Goal: Information Seeking & Learning: Learn about a topic

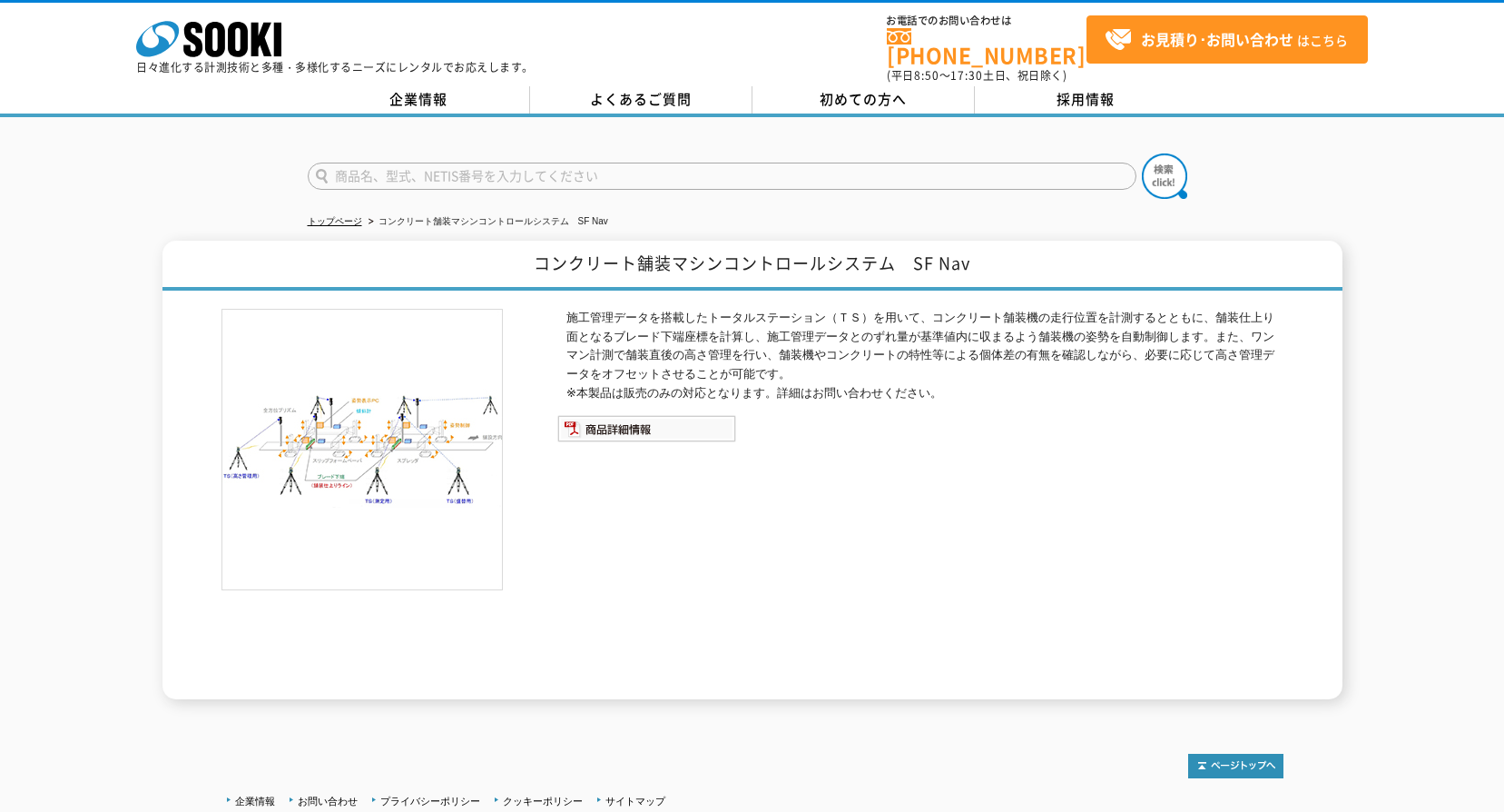
click at [385, 434] on img at bounding box center [361, 449] width 281 height 281
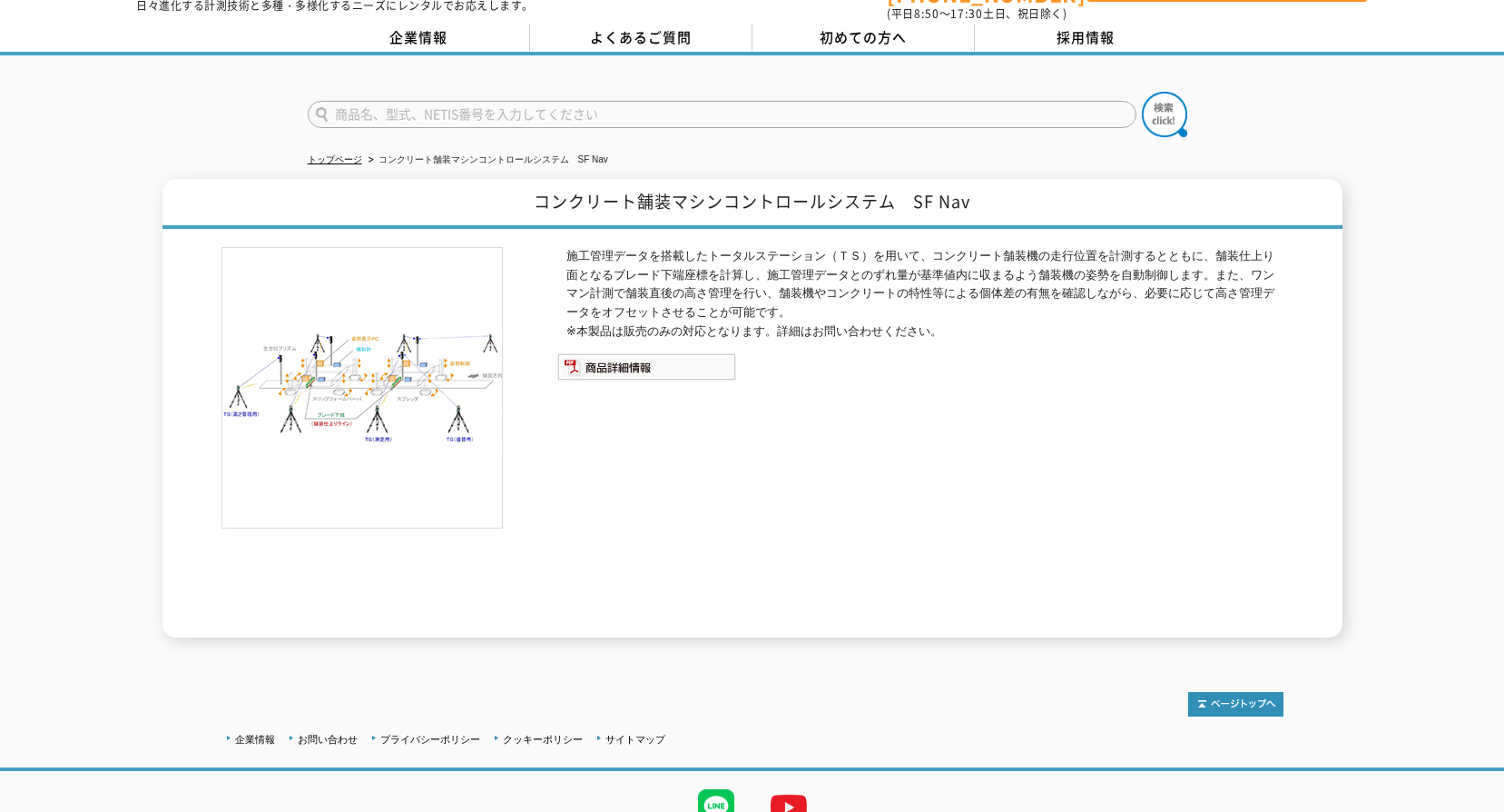
scroll to position [134, 0]
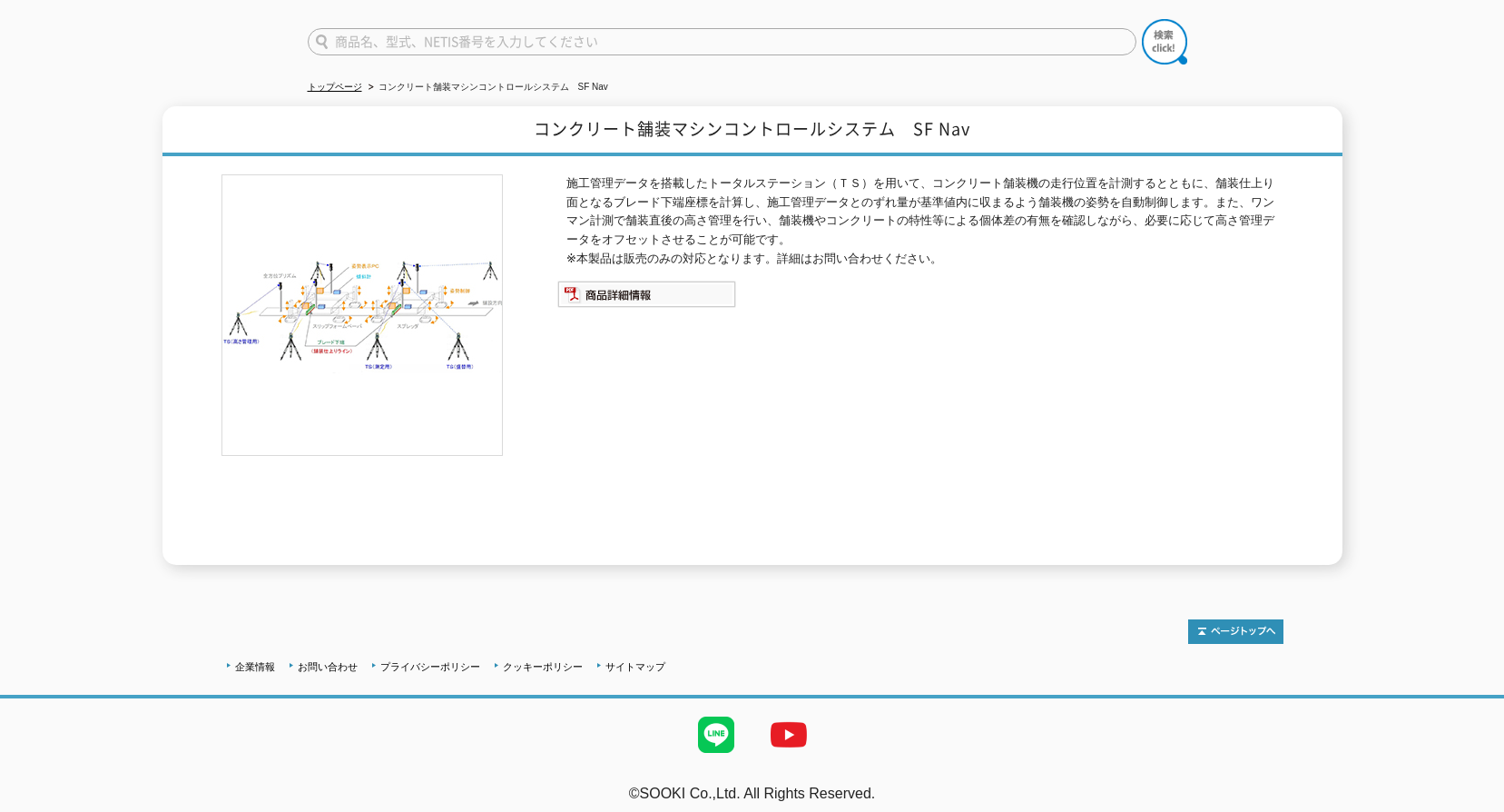
click at [592, 178] on p "施工管理データを搭載したトータルステーション（ＴＳ）を用いて、コンクリート舗装機の走行位置を計測するとともに、舗装仕上り面となるブレード下端座標を計算し、施工…" at bounding box center [925, 221] width 717 height 94
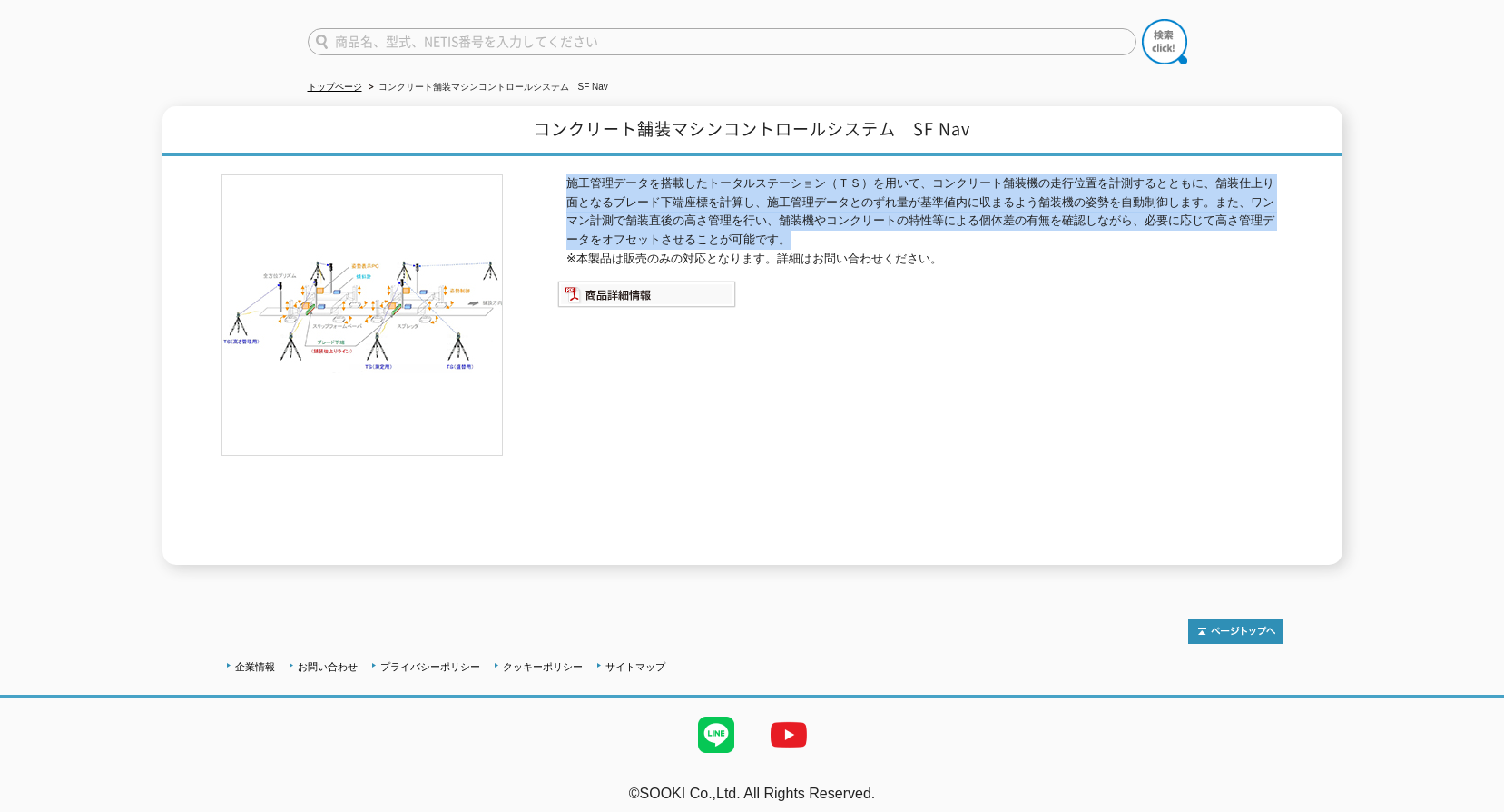
drag, startPoint x: 570, startPoint y: 172, endPoint x: 810, endPoint y: 223, distance: 245.4
click at [810, 223] on p "施工管理データを搭載したトータルステーション（ＴＳ）を用いて、コンクリート舗装機の走行位置を計測するとともに、舗装仕上り面となるブレード下端座標を計算し、施工…" at bounding box center [925, 221] width 717 height 94
drag, startPoint x: 810, startPoint y: 223, endPoint x: 711, endPoint y: 197, distance: 102.4
copy p "施工管理データを搭載したトータルステーション（ＴＳ）を用いて、コンクリート舗装機の走行位置を計測するとともに、舗装仕上り面となるブレード下端座標を計算し、施工…"
click at [620, 283] on img at bounding box center [646, 294] width 179 height 27
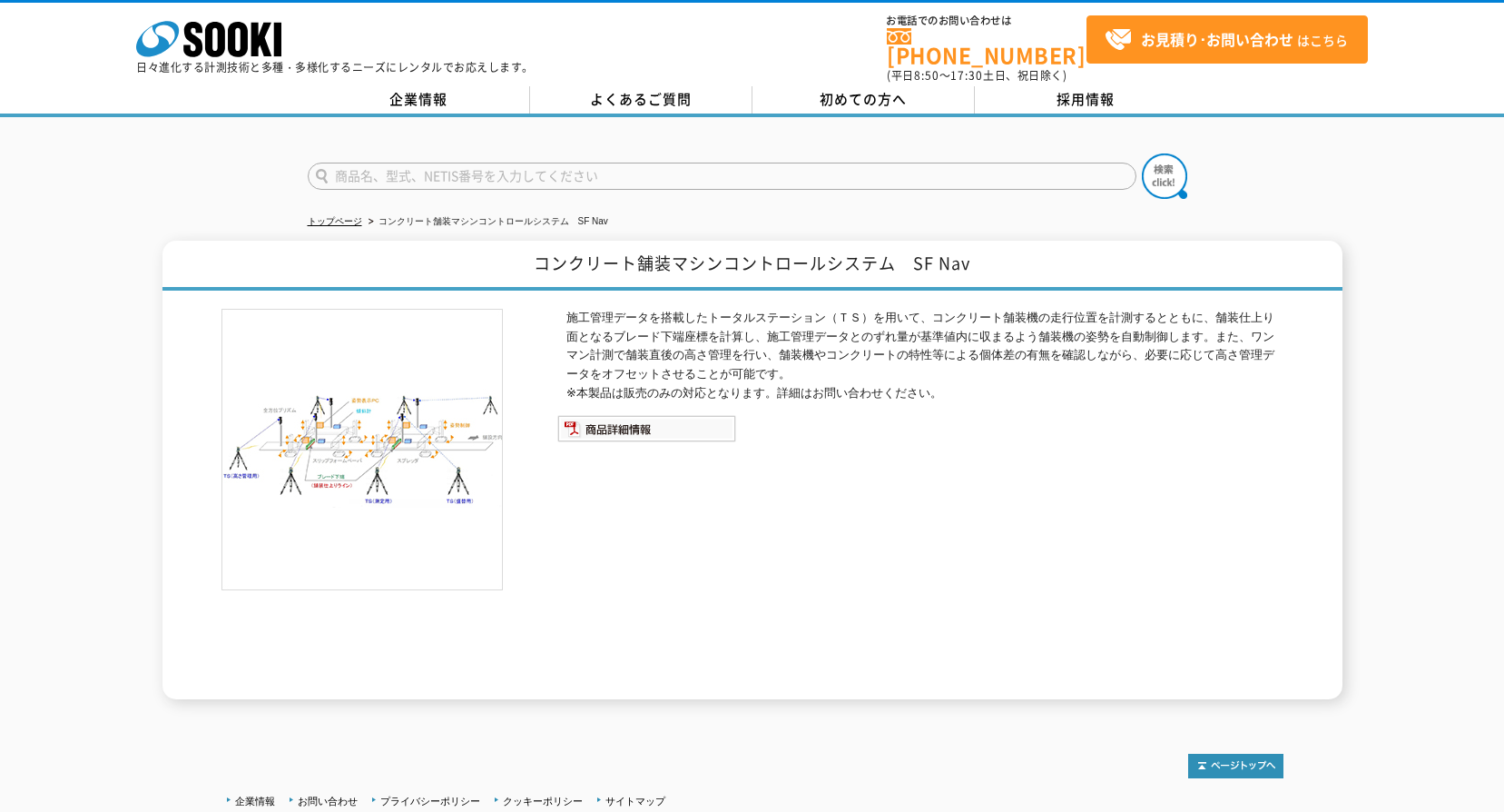
click at [368, 467] on img at bounding box center [361, 449] width 281 height 281
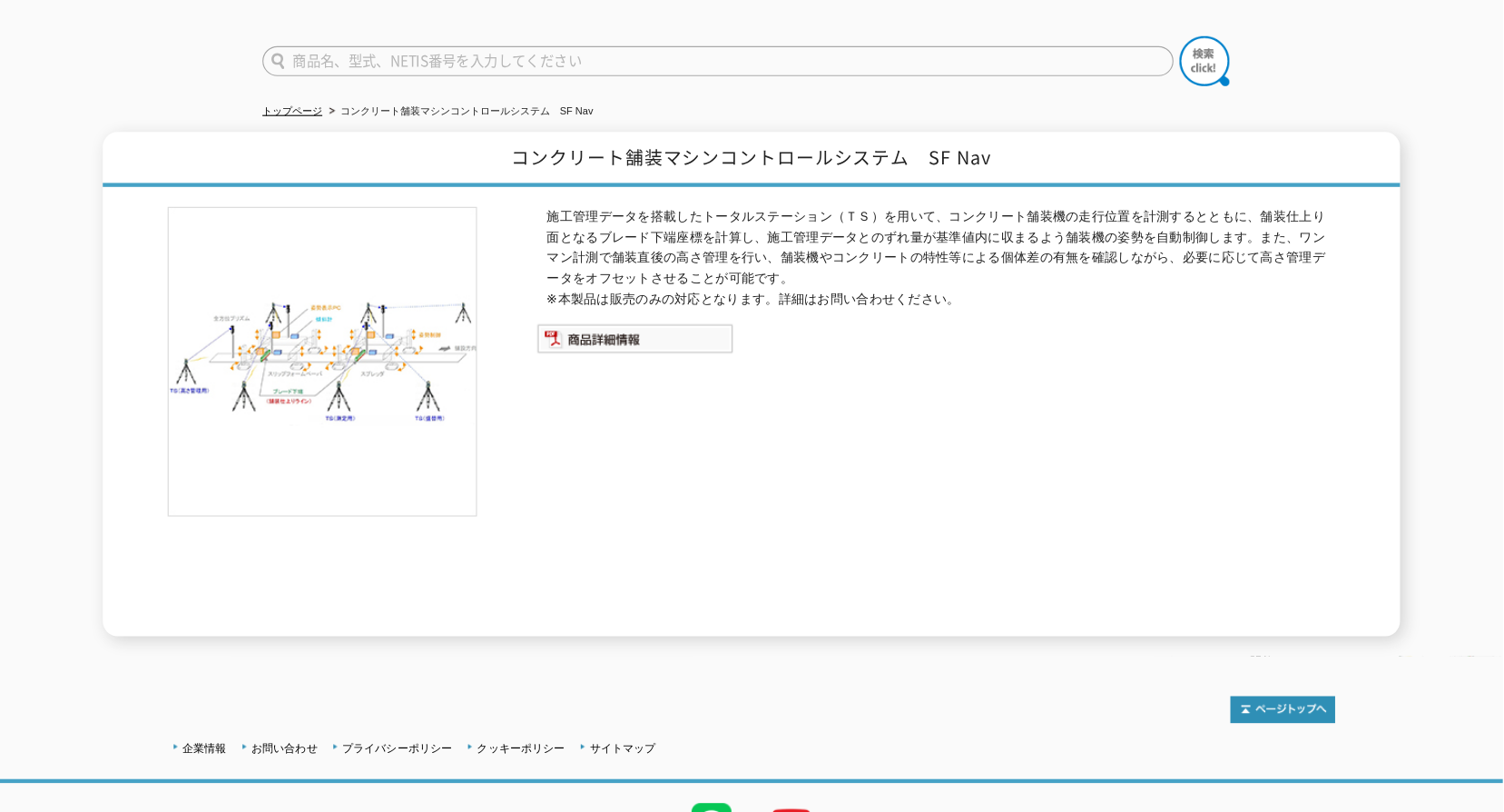
scroll to position [122, 0]
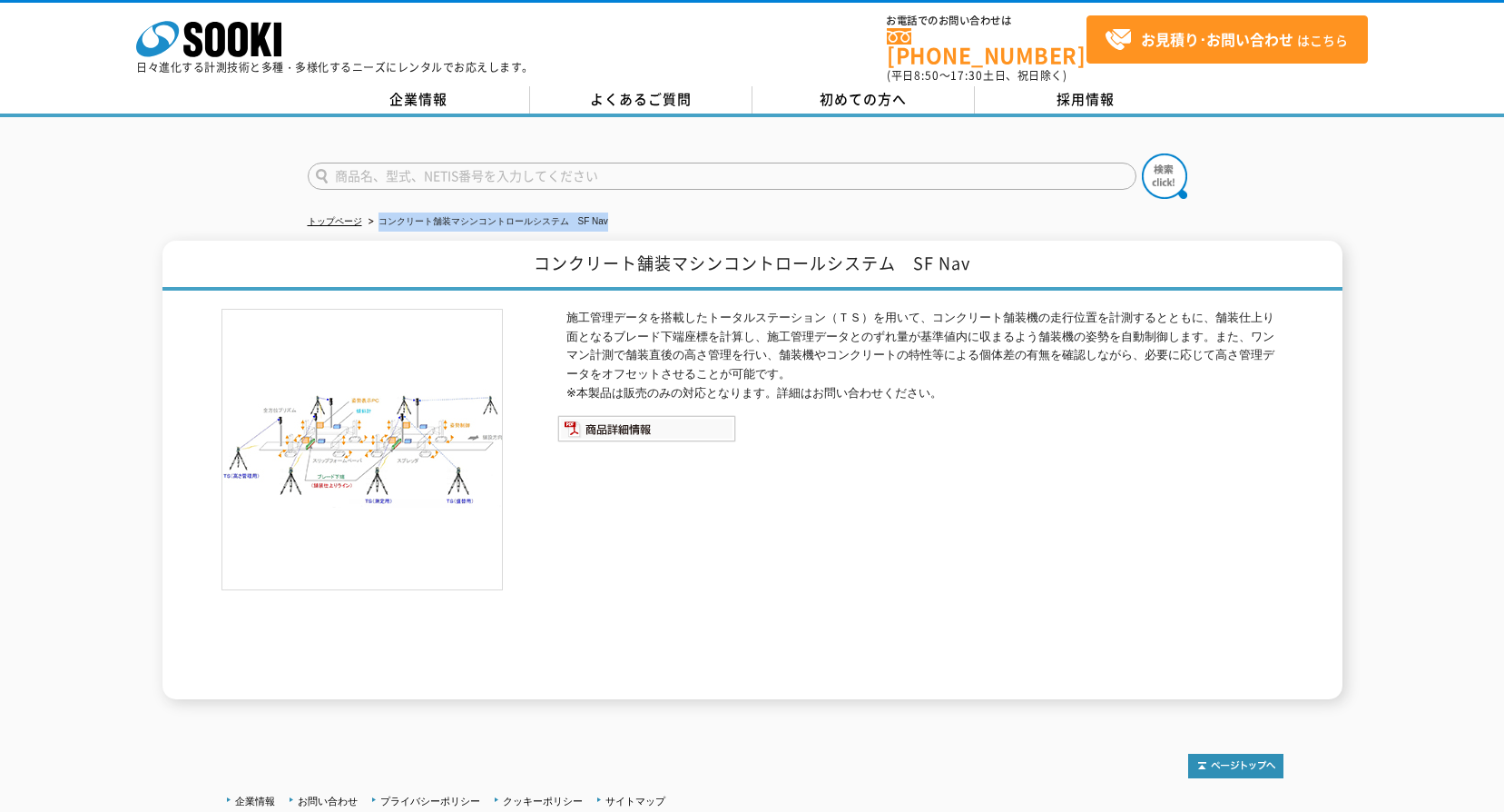
drag, startPoint x: 378, startPoint y: 214, endPoint x: 608, endPoint y: 203, distance: 230.3
click at [608, 212] on li "コンクリート舗装マシンコントロールシステム　SF Nav" at bounding box center [486, 221] width 243 height 19
click at [398, 451] on img at bounding box center [361, 449] width 281 height 281
